Goal: Information Seeking & Learning: Learn about a topic

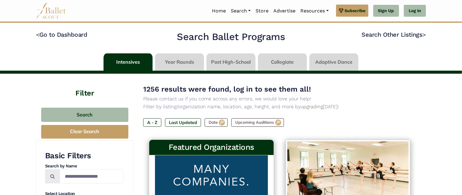
click at [172, 61] on link at bounding box center [179, 61] width 49 height 17
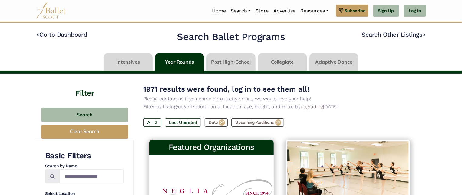
click at [240, 63] on link at bounding box center [230, 61] width 49 height 17
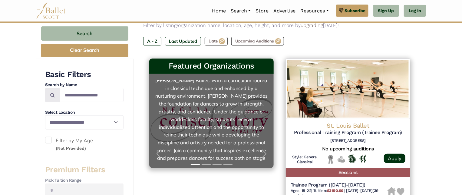
scroll to position [91, 0]
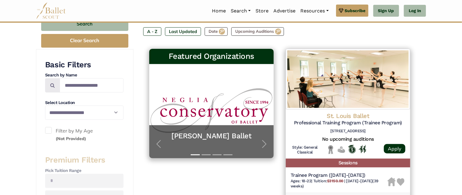
click at [206, 153] on button "Slide 2" at bounding box center [206, 154] width 9 height 7
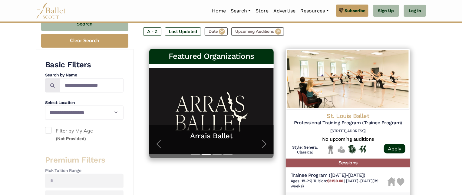
click at [217, 155] on button "Slide 3" at bounding box center [216, 154] width 9 height 7
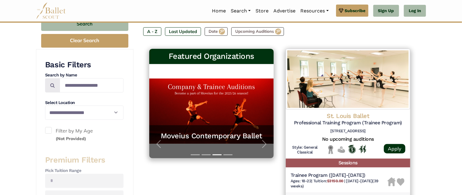
click at [226, 153] on button "Slide 4" at bounding box center [227, 154] width 9 height 7
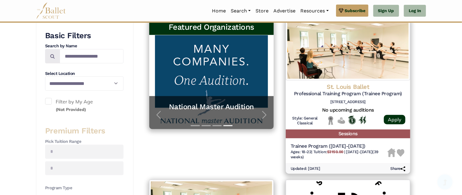
scroll to position [121, 0]
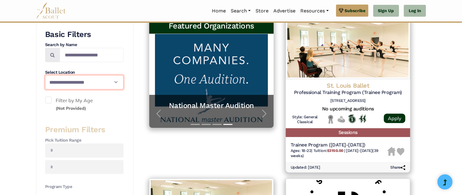
click at [116, 82] on select "**********" at bounding box center [84, 82] width 78 height 14
click at [113, 107] on label "Filter by My Age (Not Provided)" at bounding box center [84, 104] width 78 height 15
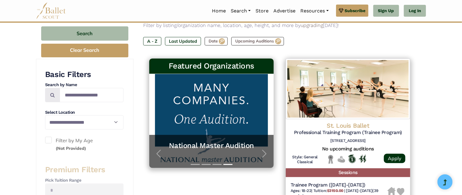
scroll to position [0, 0]
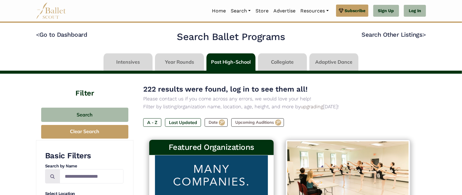
click at [133, 62] on link at bounding box center [127, 61] width 49 height 17
